Goal: Task Accomplishment & Management: Complete application form

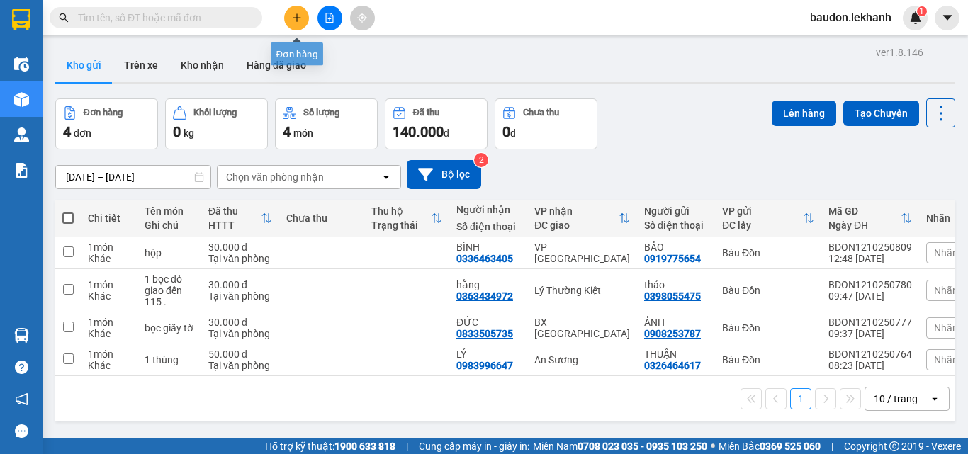
click at [298, 11] on button at bounding box center [296, 18] width 25 height 25
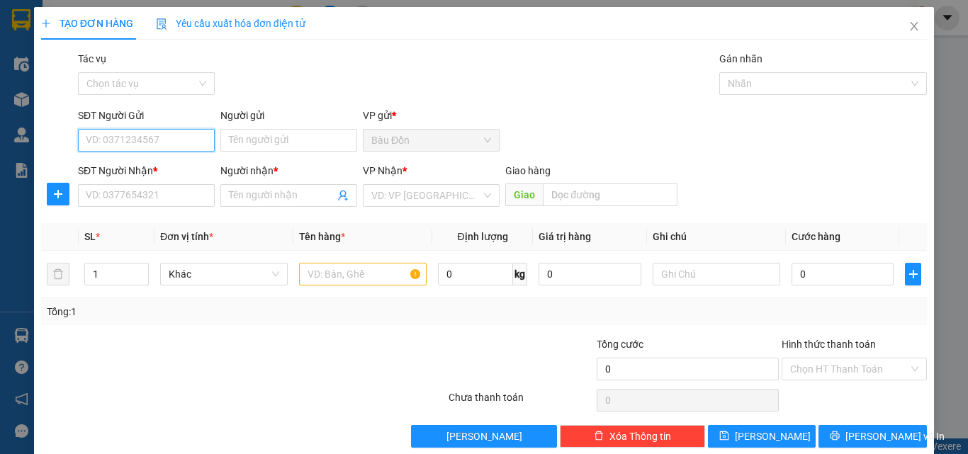
click at [110, 145] on input "SĐT Người Gửi" at bounding box center [146, 140] width 137 height 23
click at [168, 172] on div "0973744171 - NHÂN" at bounding box center [145, 169] width 118 height 16
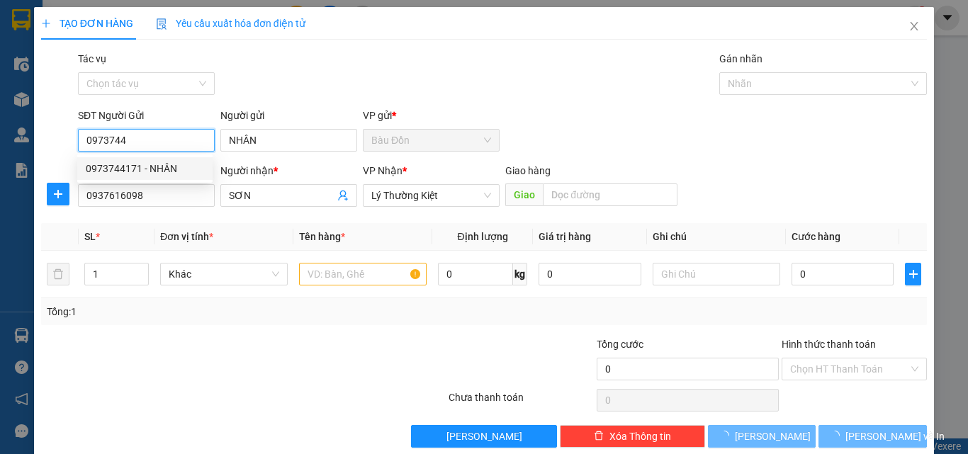
type input "0973744171"
type input "NHÂN"
type input "0937616098"
type input "SƠN"
type input "70.000"
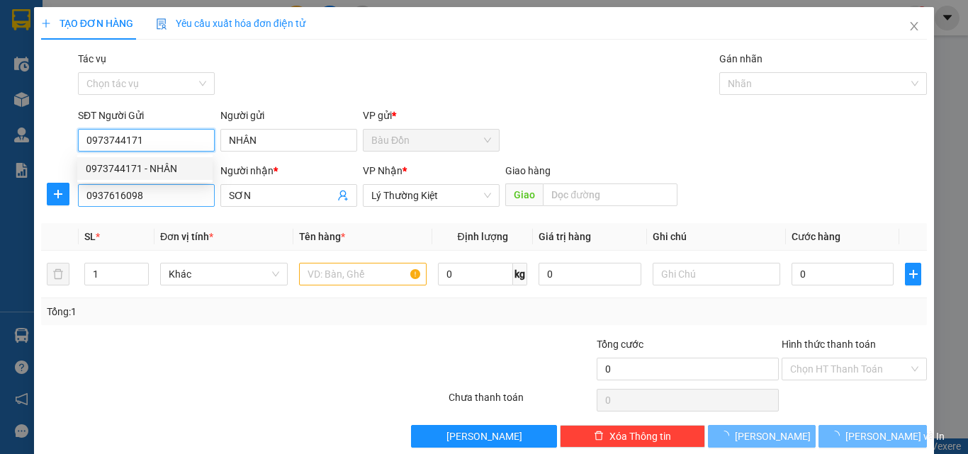
type input "70.000"
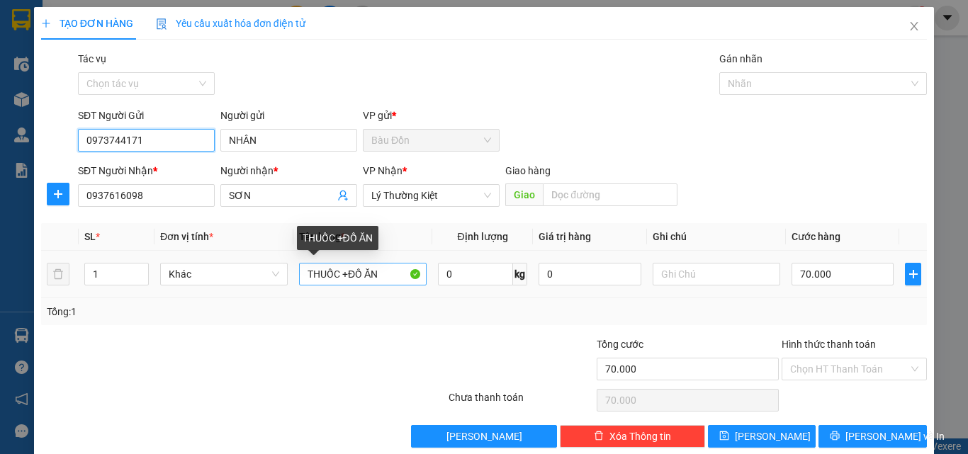
type input "0973744171"
drag, startPoint x: 334, startPoint y: 276, endPoint x: 254, endPoint y: 290, distance: 82.0
click at [267, 294] on tr "1 Khác THUỐC +ĐỒ ĂN 0 kg 0 70.000" at bounding box center [484, 274] width 886 height 47
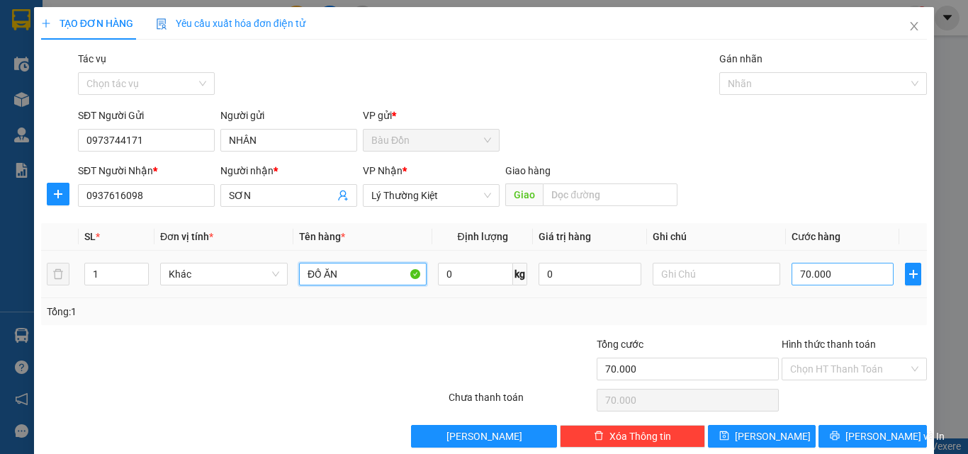
type input "ĐỒ ĂN"
click at [839, 269] on input "70.000" at bounding box center [843, 274] width 102 height 23
type input "3"
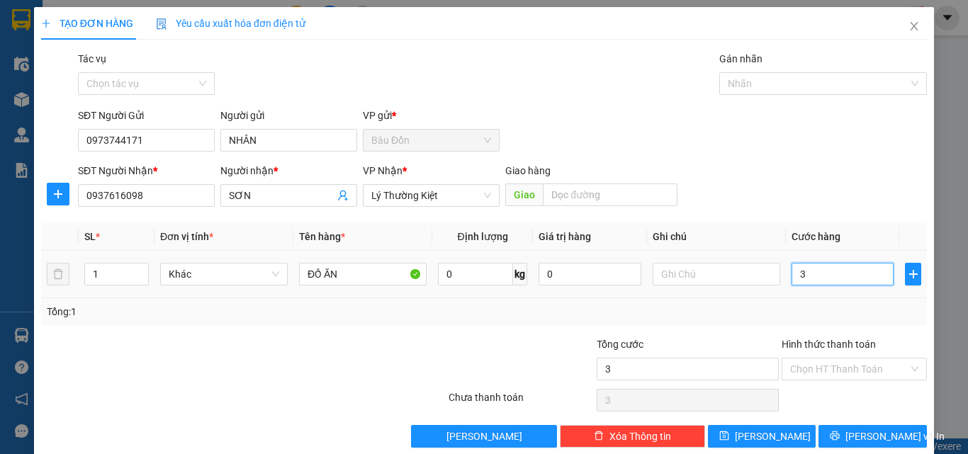
type input "30"
type input "300"
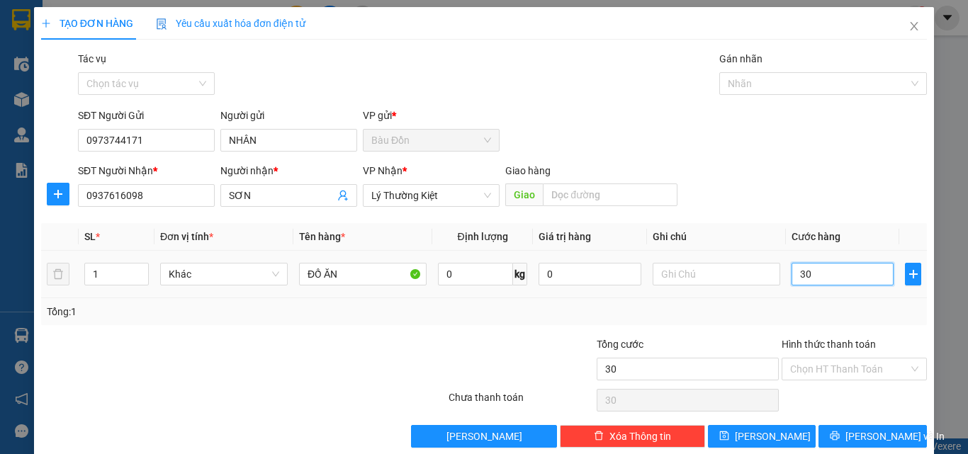
type input "300"
type input "3.000"
type input "30.000"
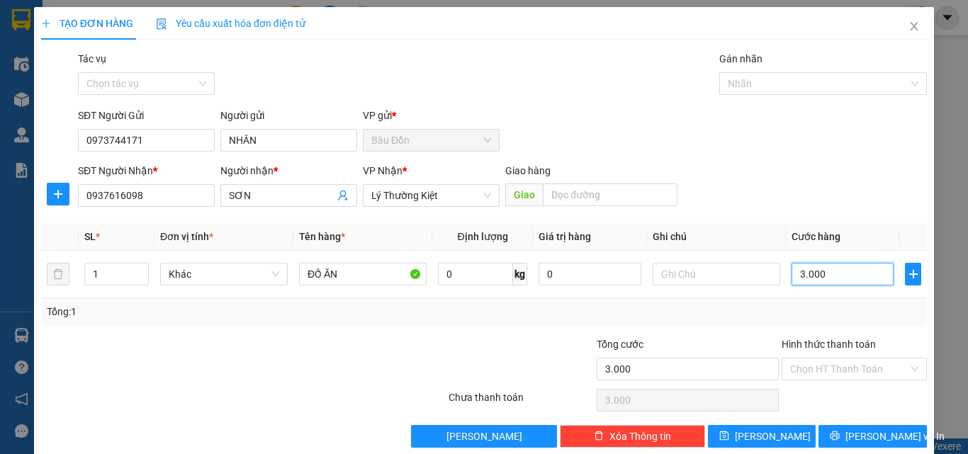
type input "30.000"
click at [828, 364] on input "Hình thức thanh toán" at bounding box center [849, 369] width 118 height 21
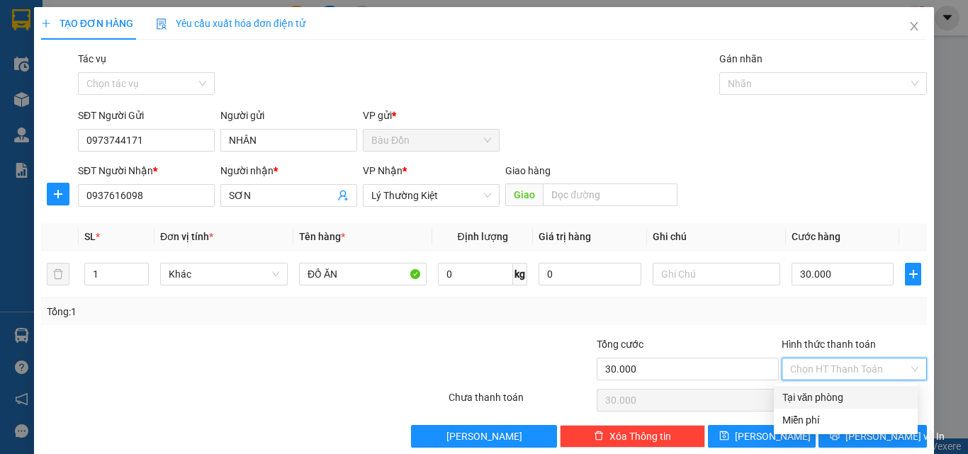
click at [832, 393] on div "Tại văn phòng" at bounding box center [845, 398] width 127 height 16
type input "0"
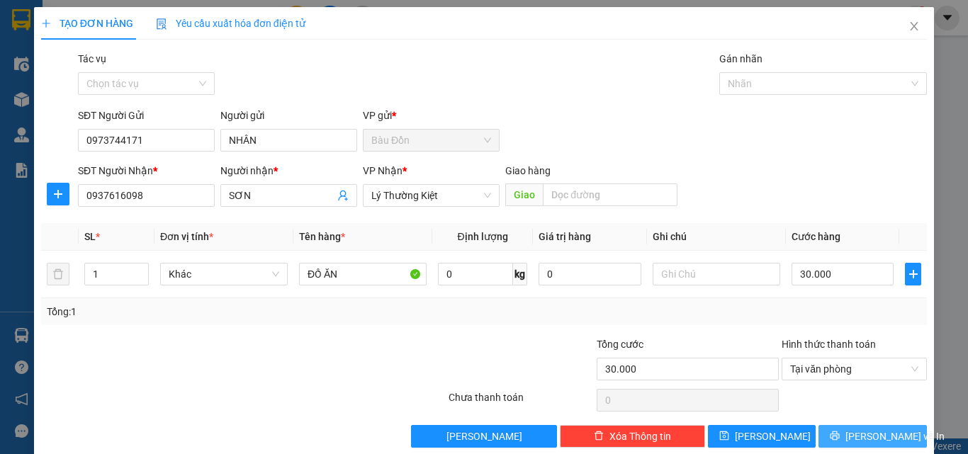
click at [850, 435] on button "Lưu và In" at bounding box center [873, 436] width 108 height 23
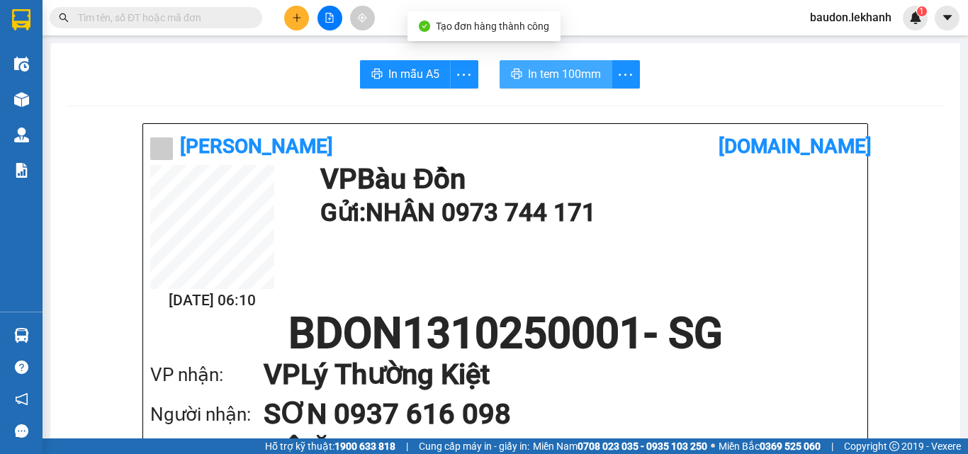
click at [562, 73] on span "In tem 100mm" at bounding box center [564, 74] width 73 height 18
